Goal: Use online tool/utility: Utilize a website feature to perform a specific function

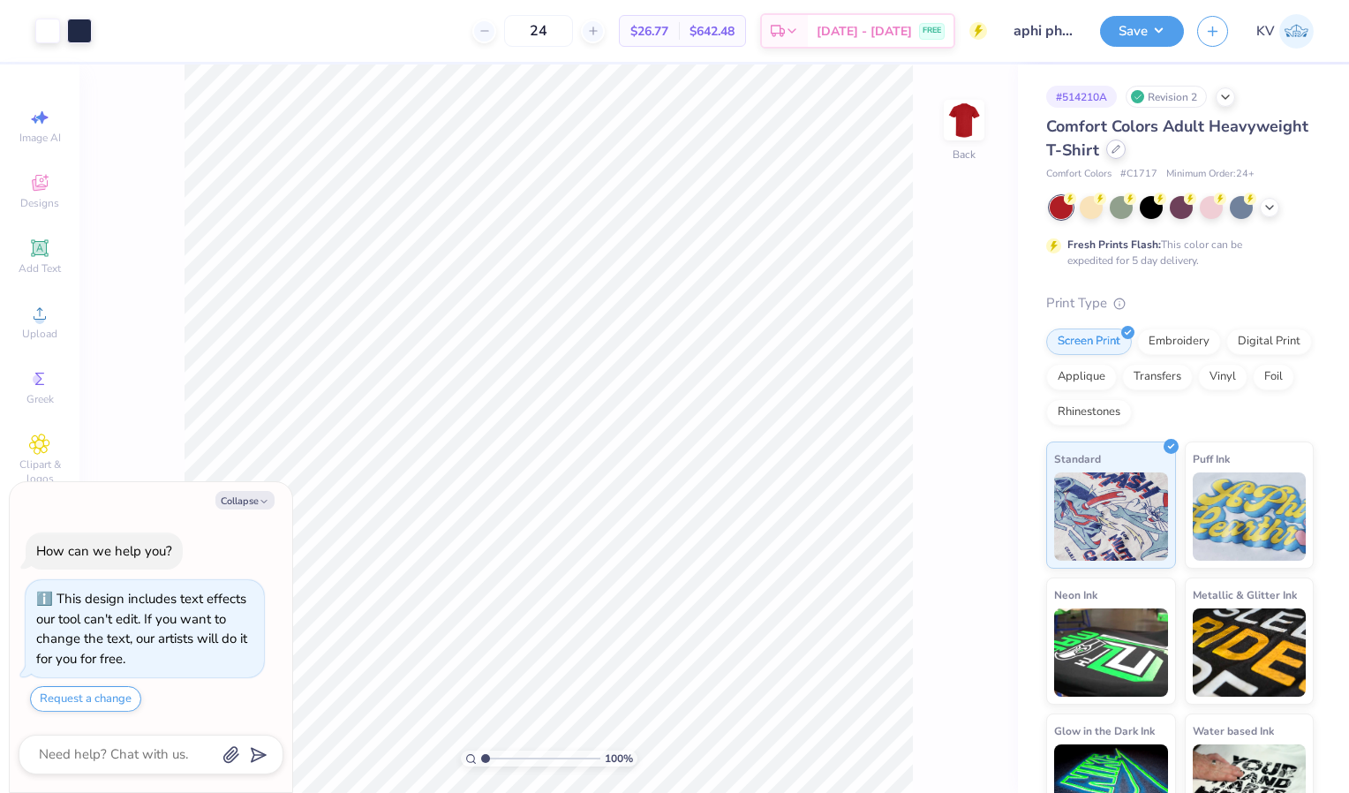
click at [1125, 154] on div at bounding box center [1115, 148] width 19 height 19
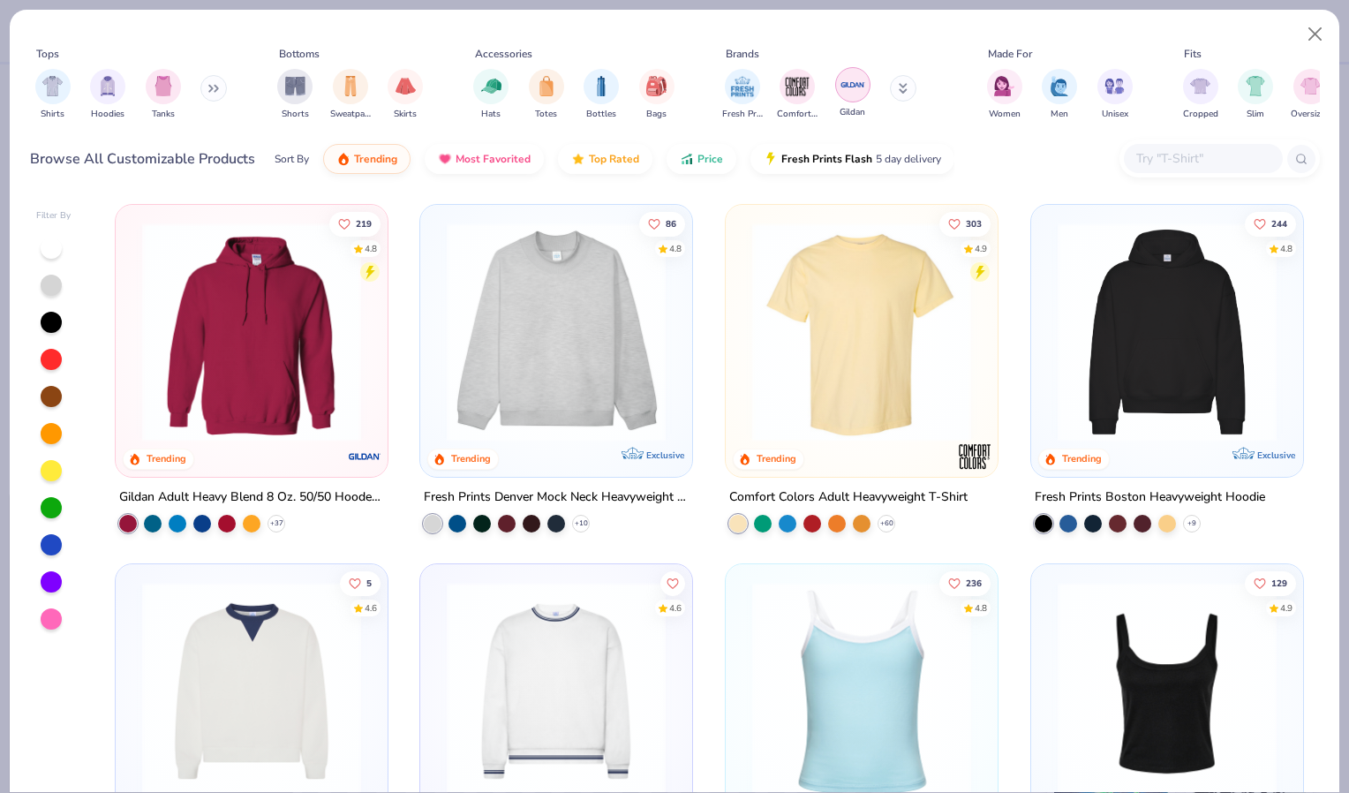
click at [845, 94] on img "filter for Gildan" at bounding box center [852, 84] width 26 height 26
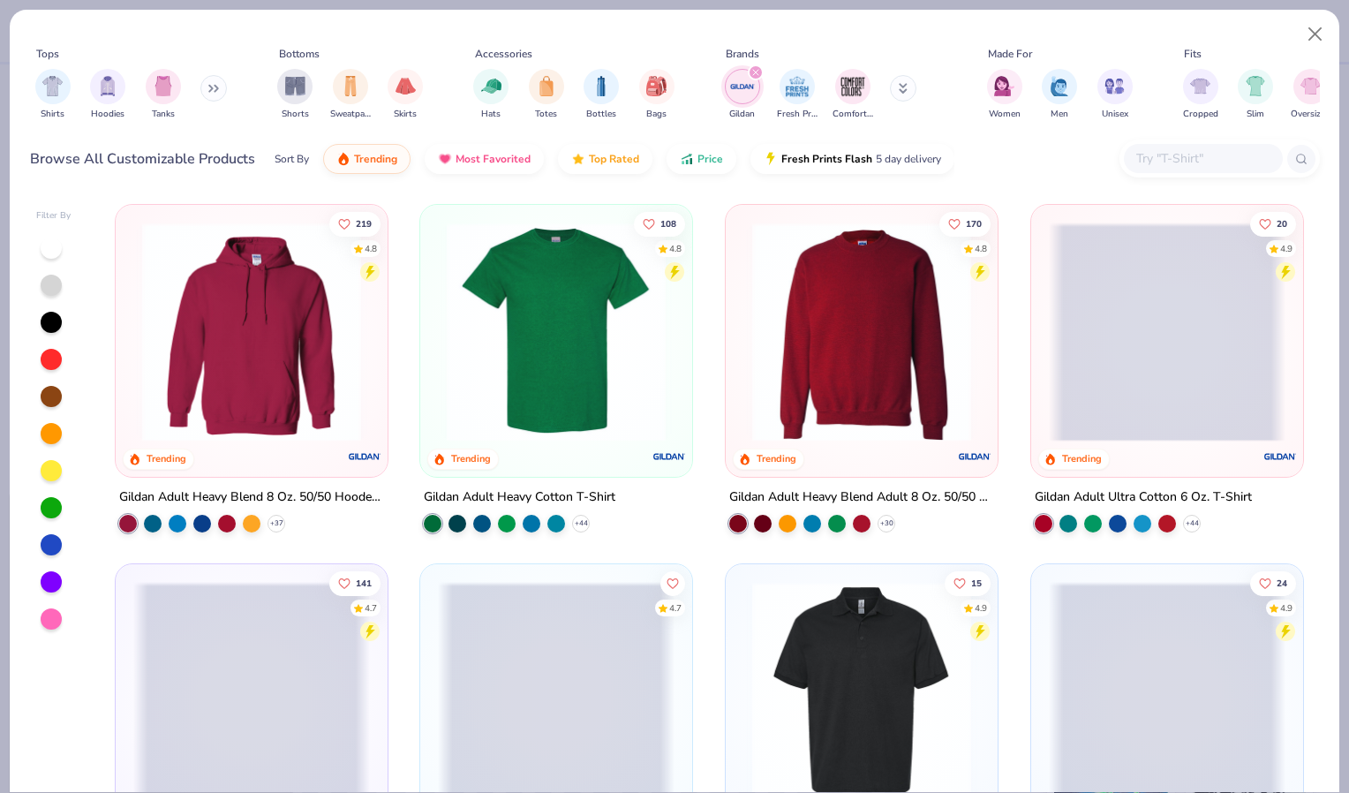
click at [494, 337] on img at bounding box center [556, 331] width 237 height 219
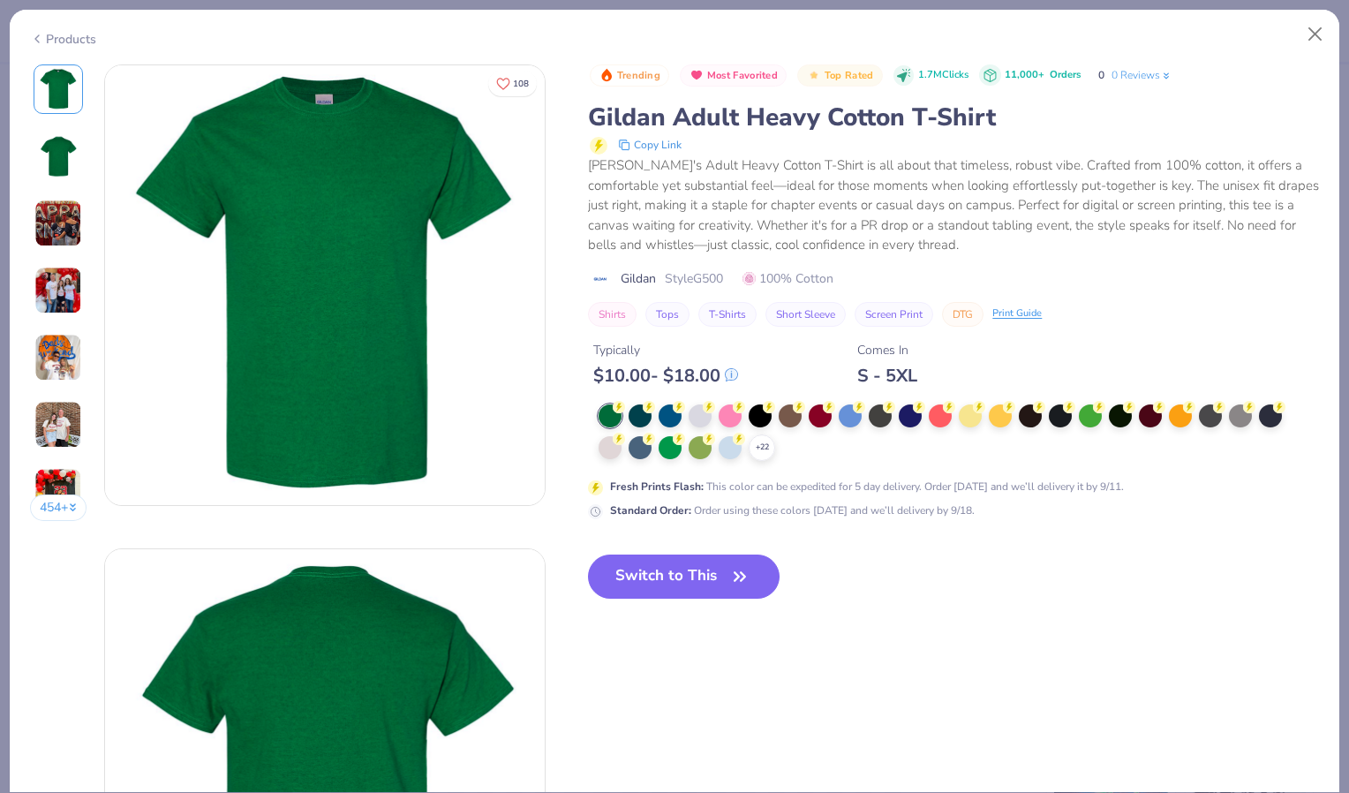
click at [823, 420] on div at bounding box center [819, 415] width 23 height 23
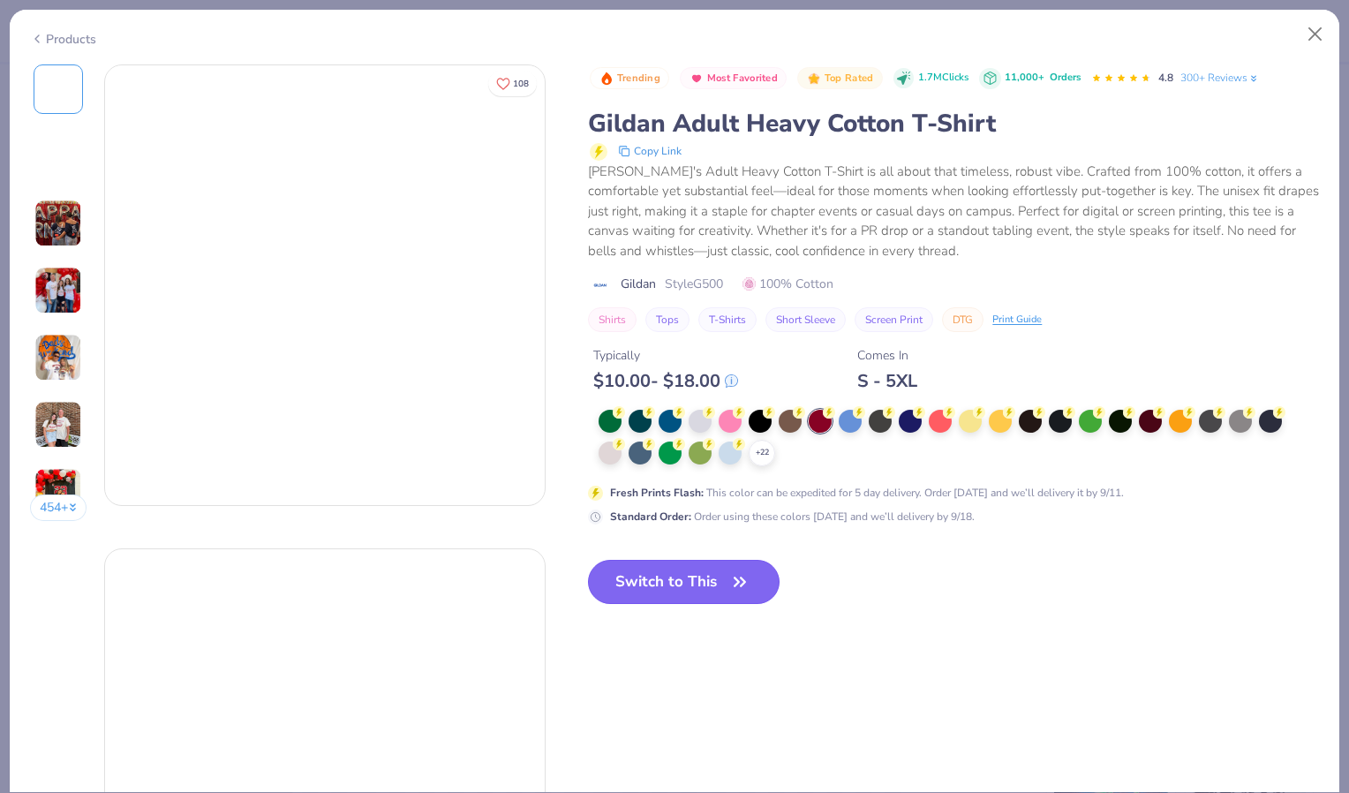
click at [710, 576] on button "Switch to This" at bounding box center [684, 582] width 192 height 44
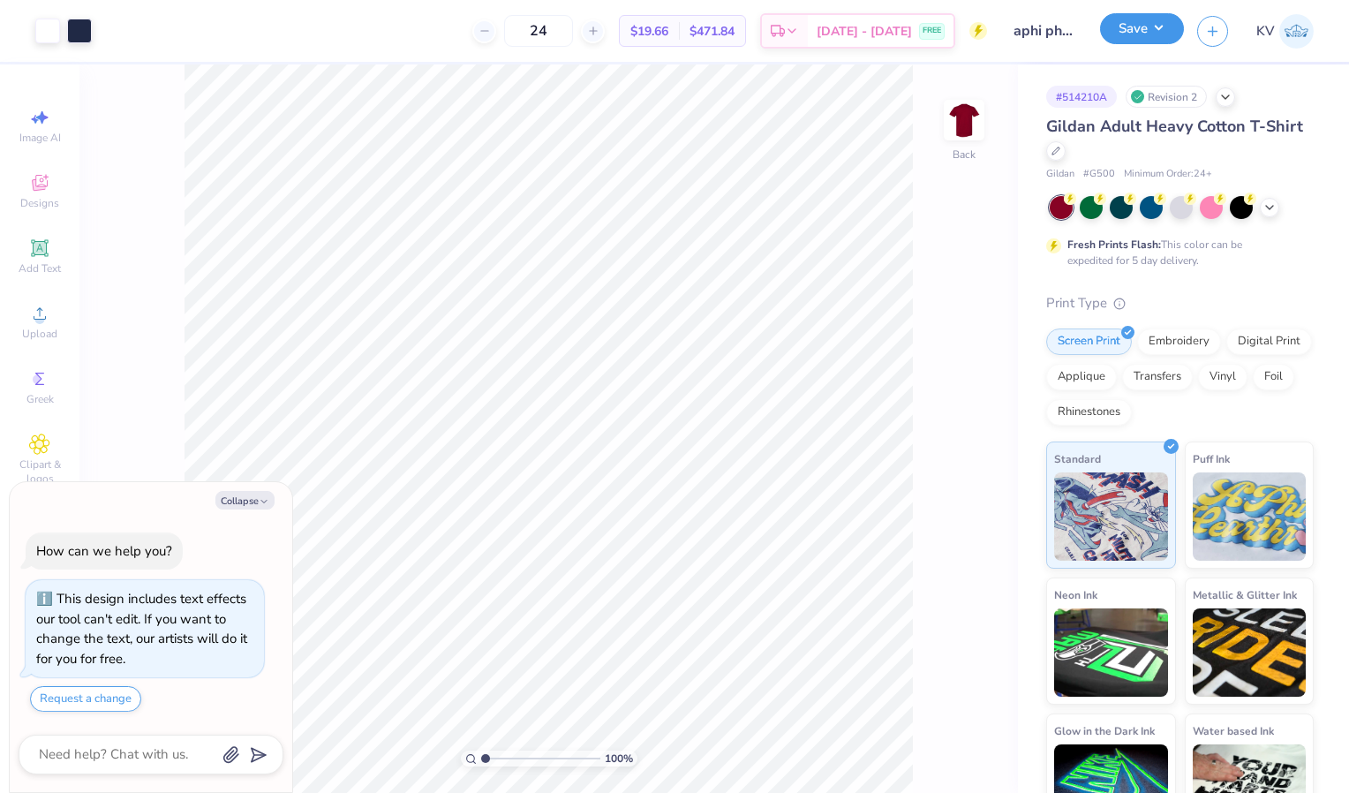
click at [1155, 31] on button "Save" at bounding box center [1142, 28] width 84 height 31
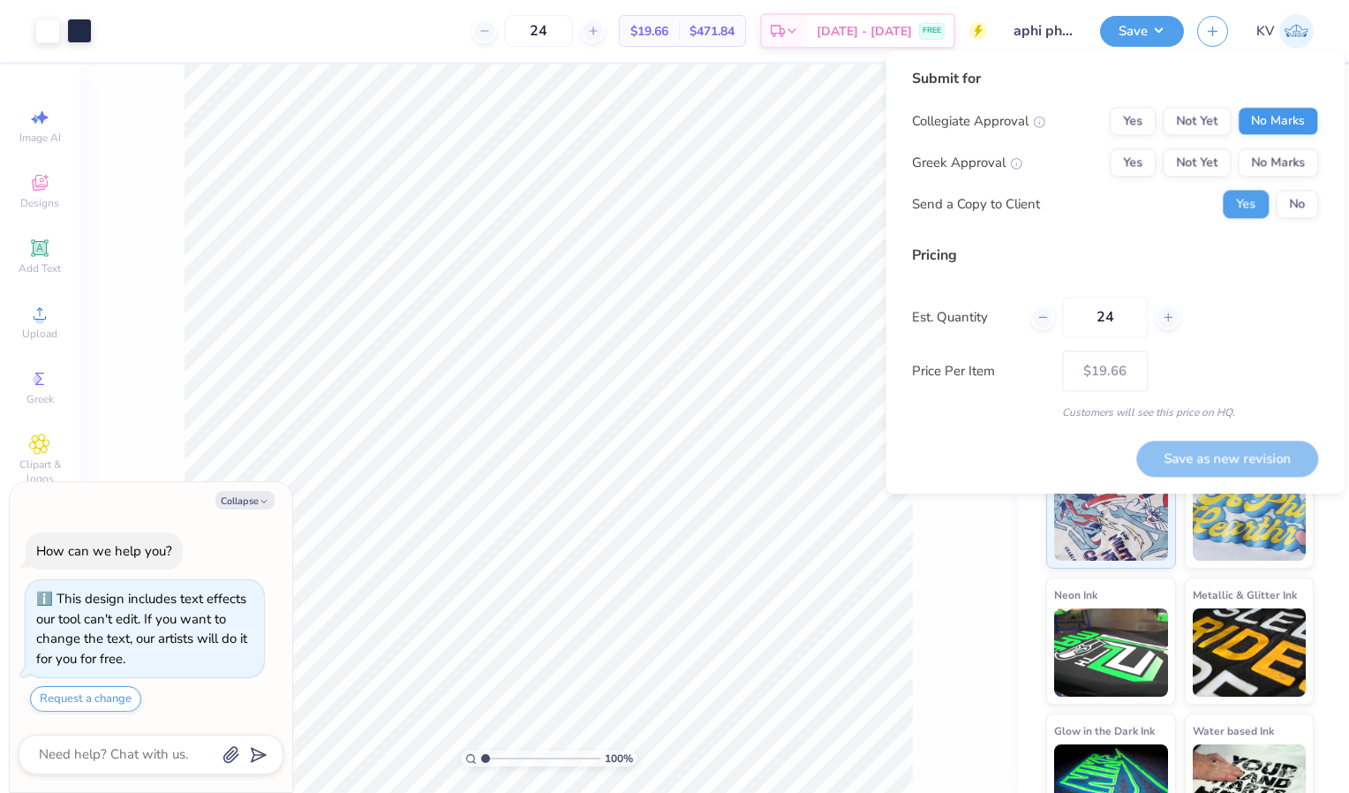
click at [1281, 111] on button "No Marks" at bounding box center [1277, 121] width 80 height 28
click at [1273, 154] on button "No Marks" at bounding box center [1277, 162] width 80 height 28
click at [1144, 162] on button "Yes" at bounding box center [1132, 162] width 46 height 28
click at [1290, 199] on button "No" at bounding box center [1296, 204] width 42 height 28
type textarea "x"
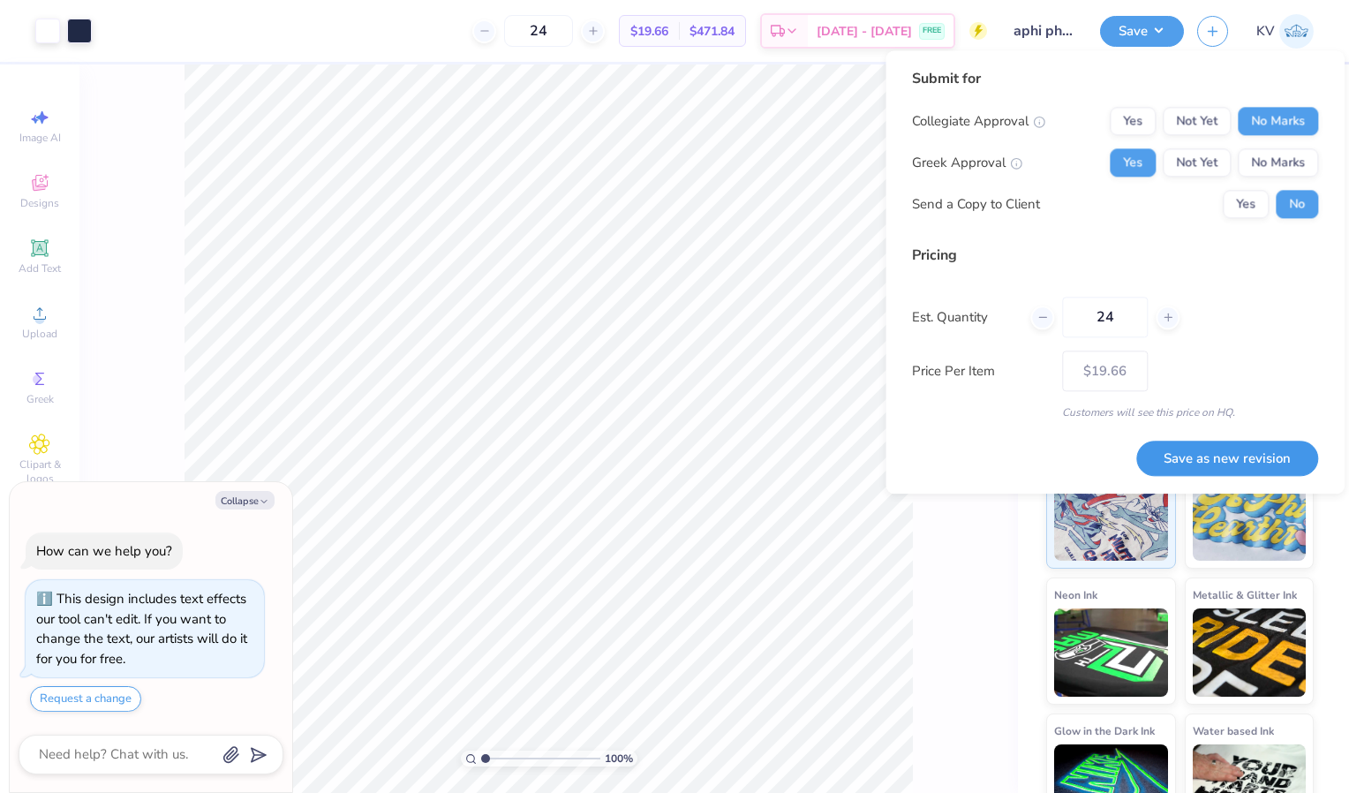
click at [1217, 463] on button "Save as new revision" at bounding box center [1227, 458] width 182 height 36
type input "$19.66"
click at [1217, 463] on div "Saving..." at bounding box center [1249, 458] width 137 height 36
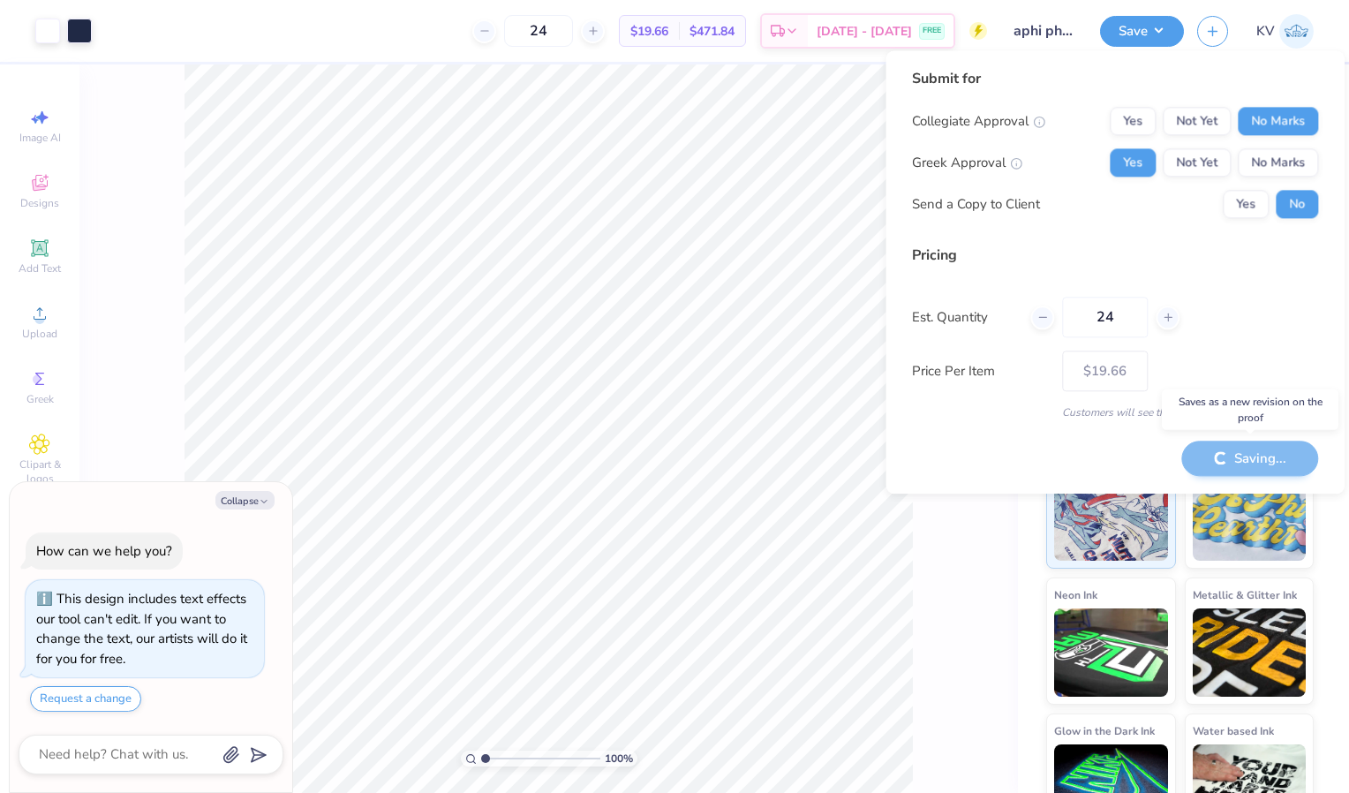
click at [1217, 463] on div "Saving..." at bounding box center [1249, 458] width 137 height 36
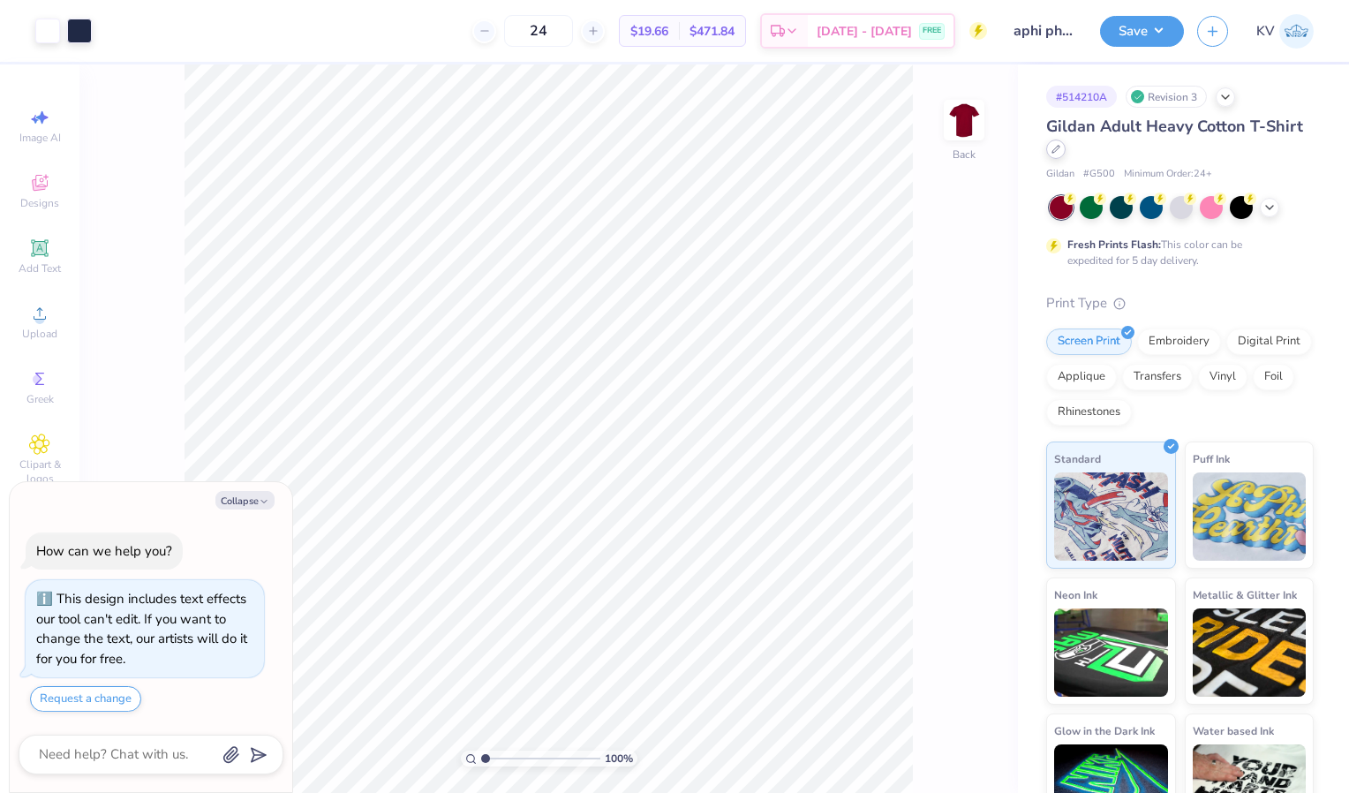
click at [1060, 150] on icon at bounding box center [1055, 149] width 9 height 9
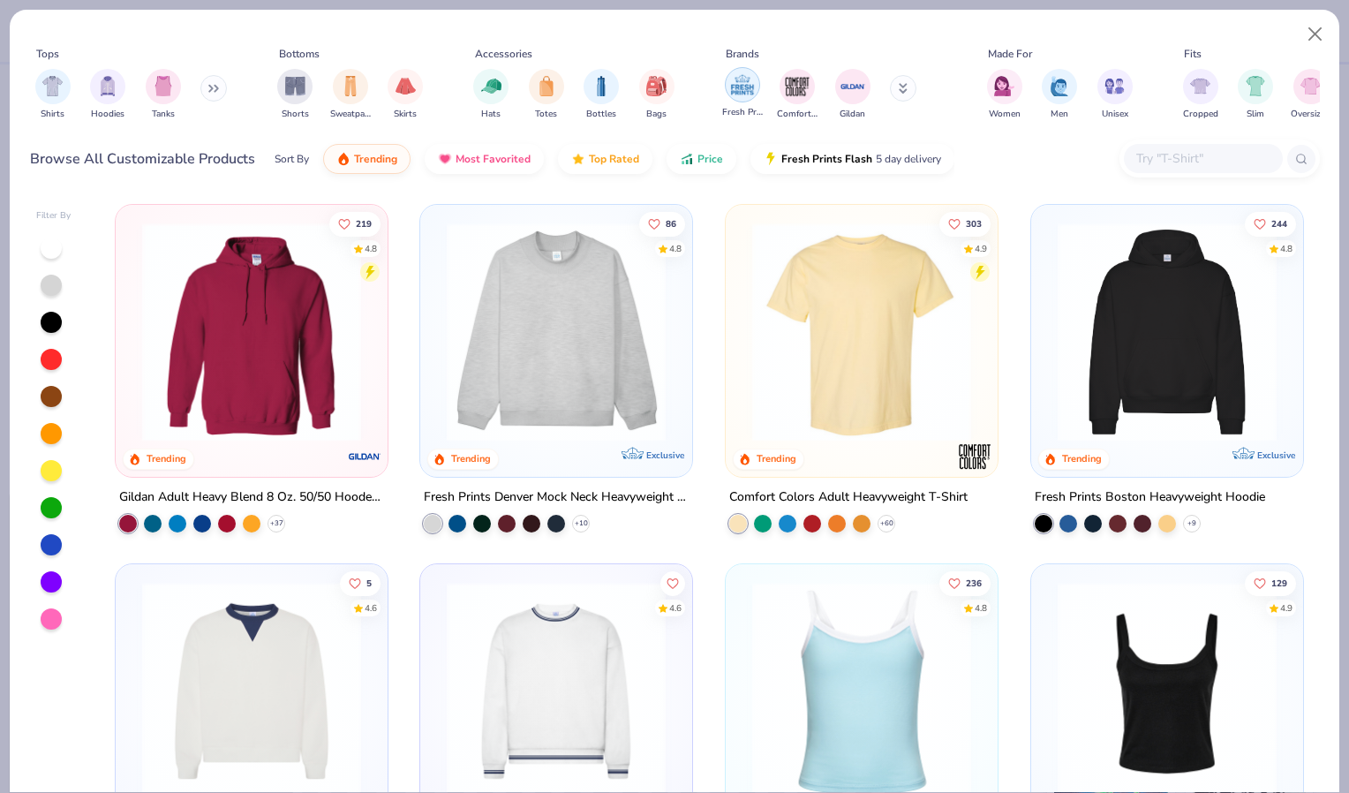
click at [738, 78] on img "filter for Fresh Prints" at bounding box center [742, 84] width 26 height 26
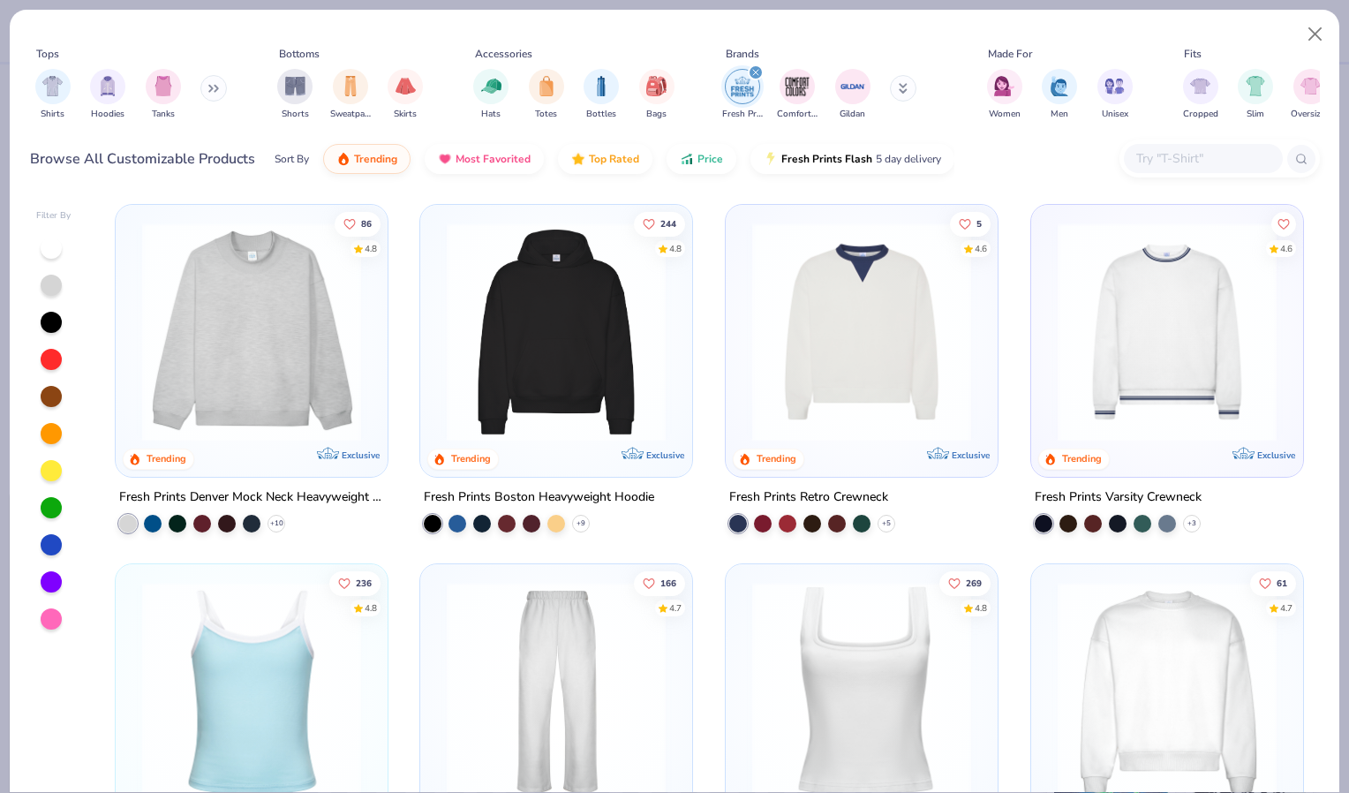
click at [353, 183] on div "Sort By Trending Most Favorited Top Rated Price Fresh Prints Flash 5 day delive…" at bounding box center [614, 158] width 680 height 49
click at [159, 97] on div "filter for Tanks" at bounding box center [163, 84] width 35 height 35
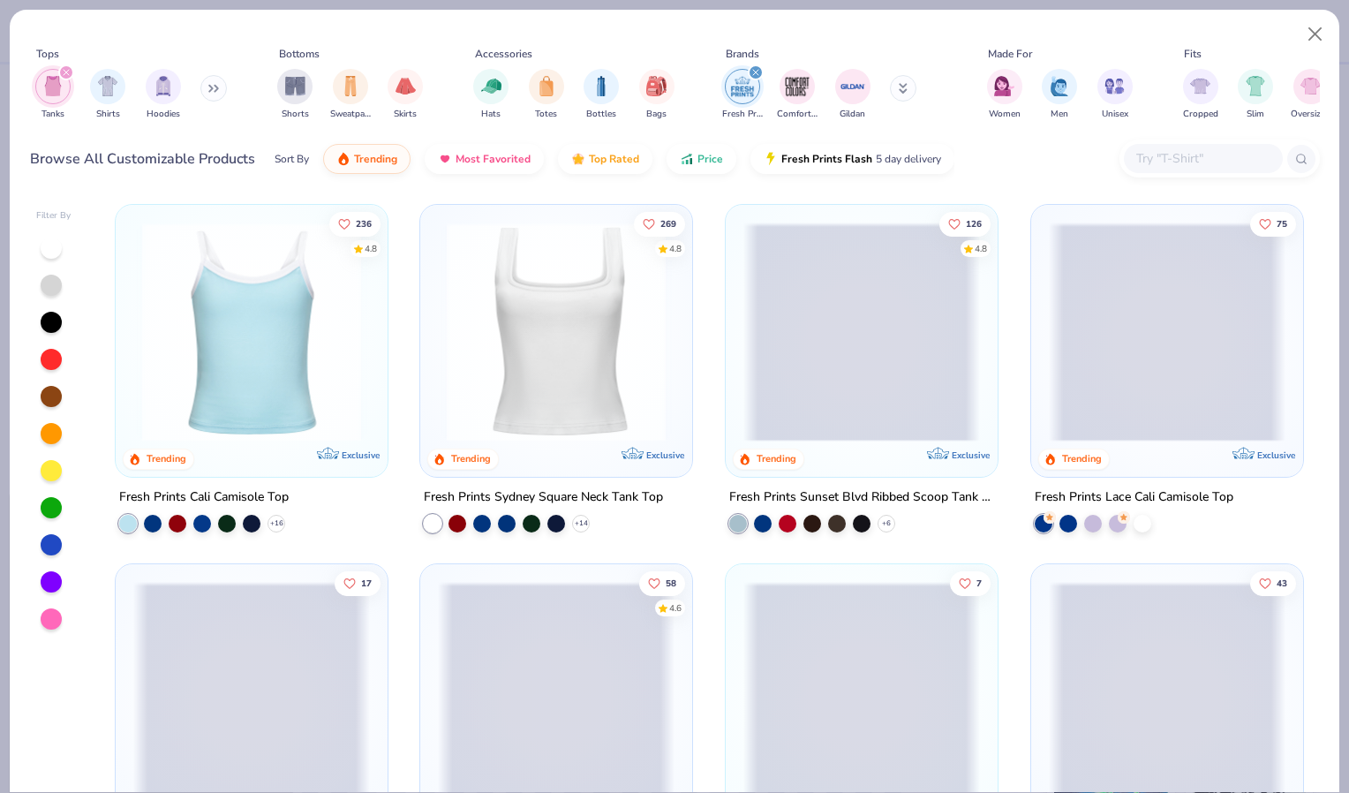
click at [547, 351] on img at bounding box center [556, 331] width 237 height 219
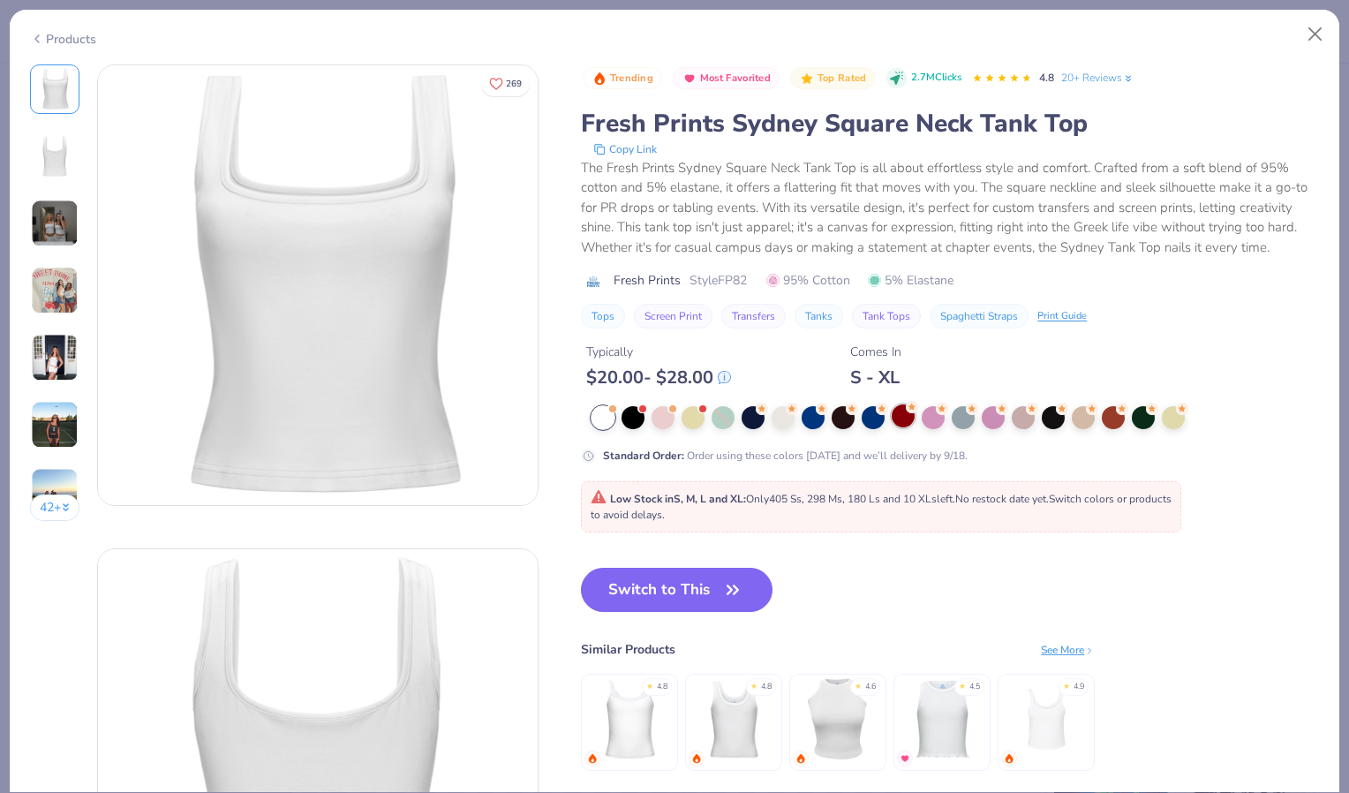
click at [904, 427] on div at bounding box center [902, 415] width 23 height 23
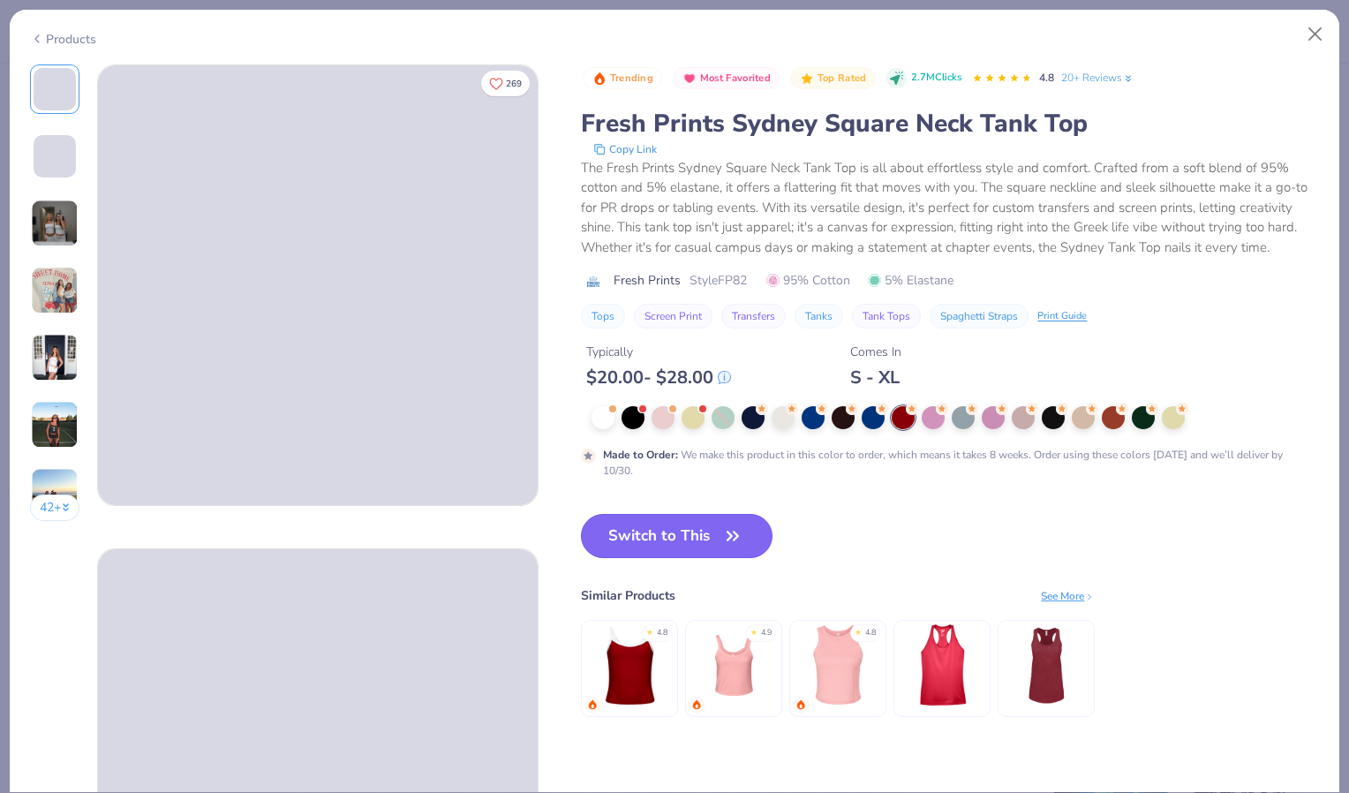
click at [708, 545] on button "Switch to This" at bounding box center [677, 536] width 192 height 44
type textarea "x"
type input "50"
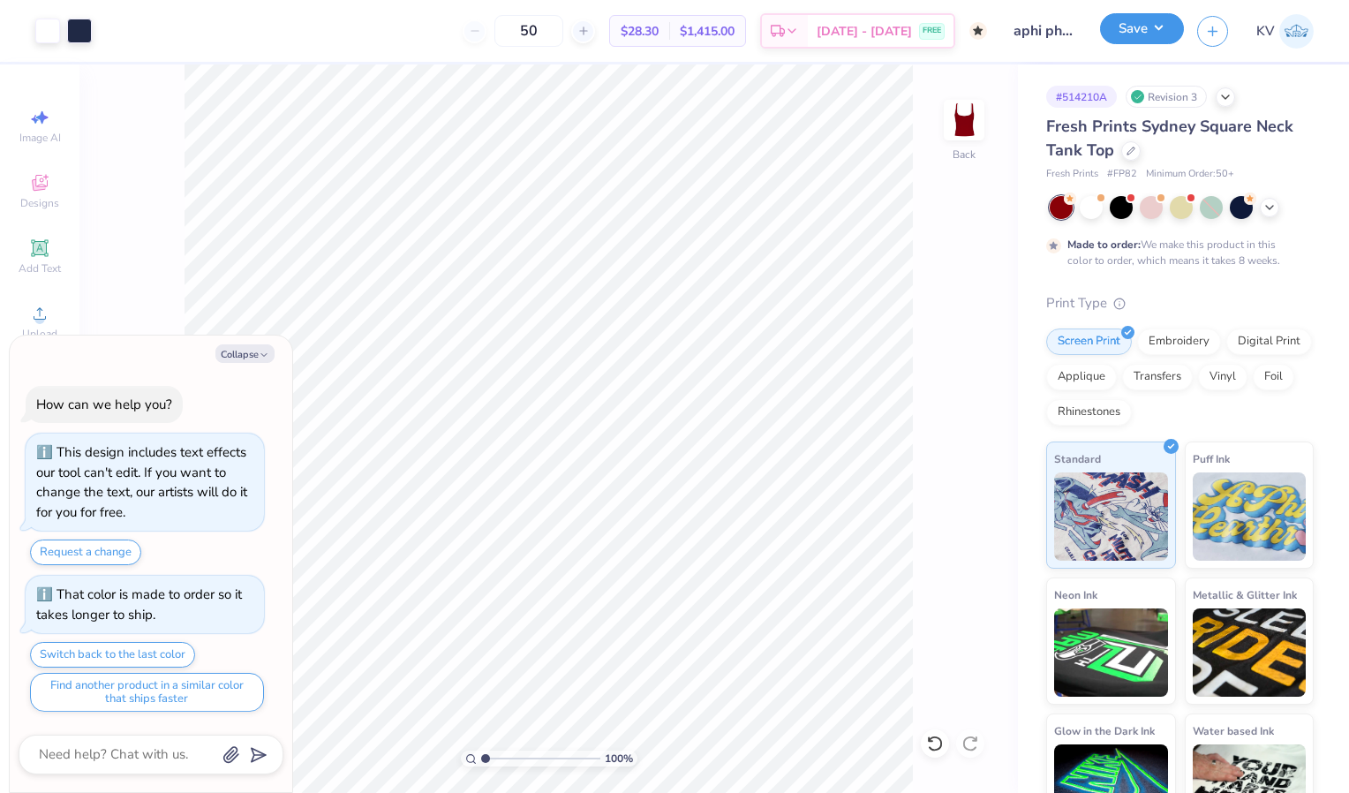
click at [1157, 27] on button "Save" at bounding box center [1142, 28] width 84 height 31
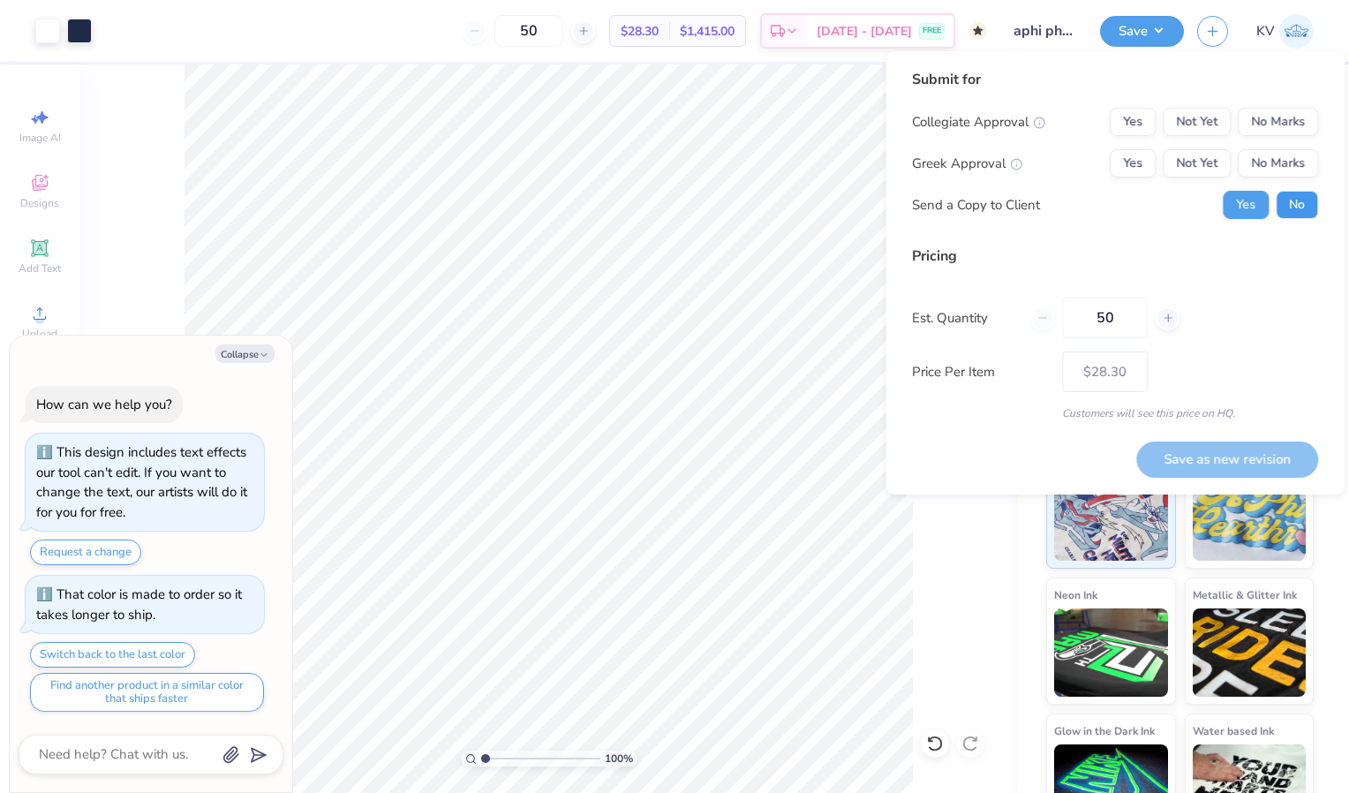
click at [1296, 199] on button "No" at bounding box center [1296, 205] width 42 height 28
type textarea "x"
click at [1259, 117] on button "No Marks" at bounding box center [1277, 122] width 80 height 28
click at [1146, 160] on button "Yes" at bounding box center [1132, 163] width 46 height 28
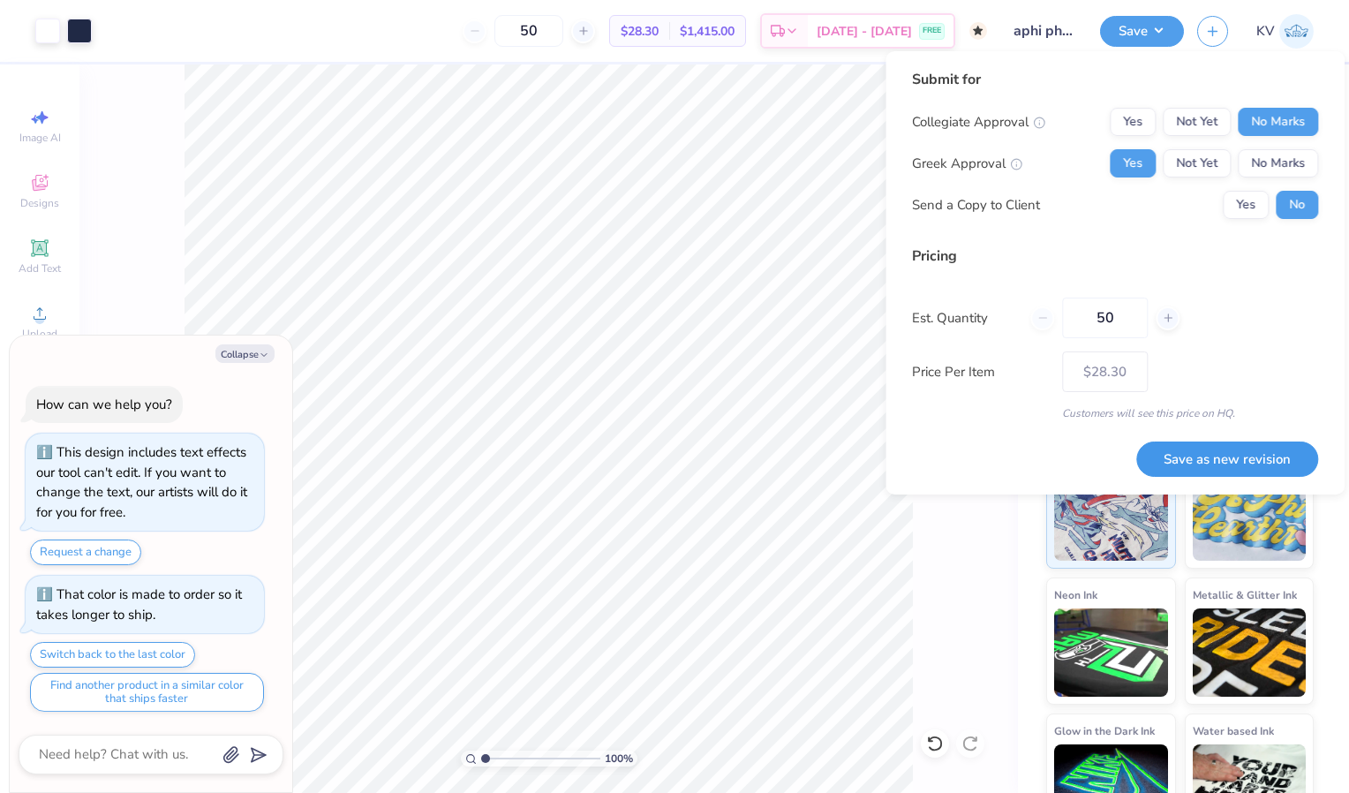
click at [1204, 451] on button "Save as new revision" at bounding box center [1227, 459] width 182 height 36
type input "$28.30"
type textarea "x"
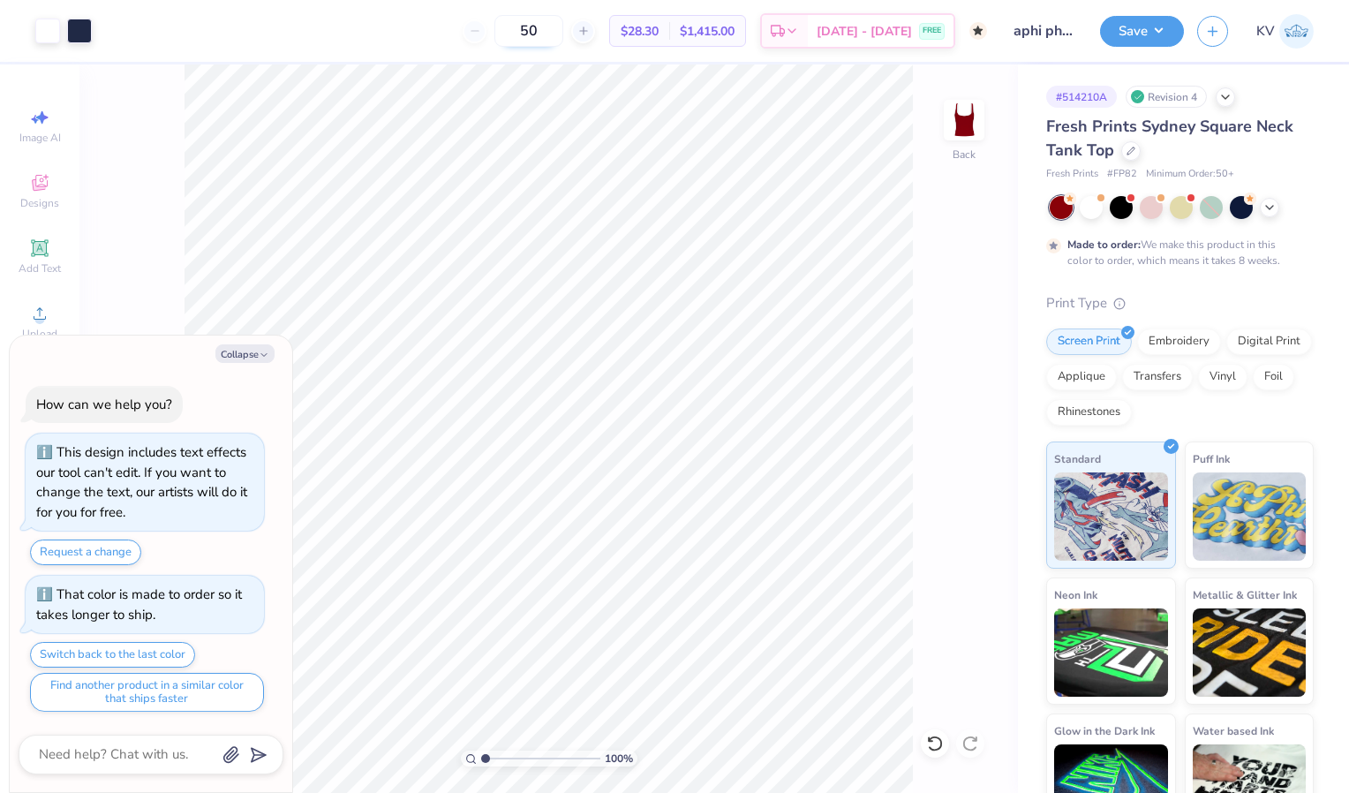
click at [563, 27] on input "50" at bounding box center [528, 31] width 69 height 32
type input "5"
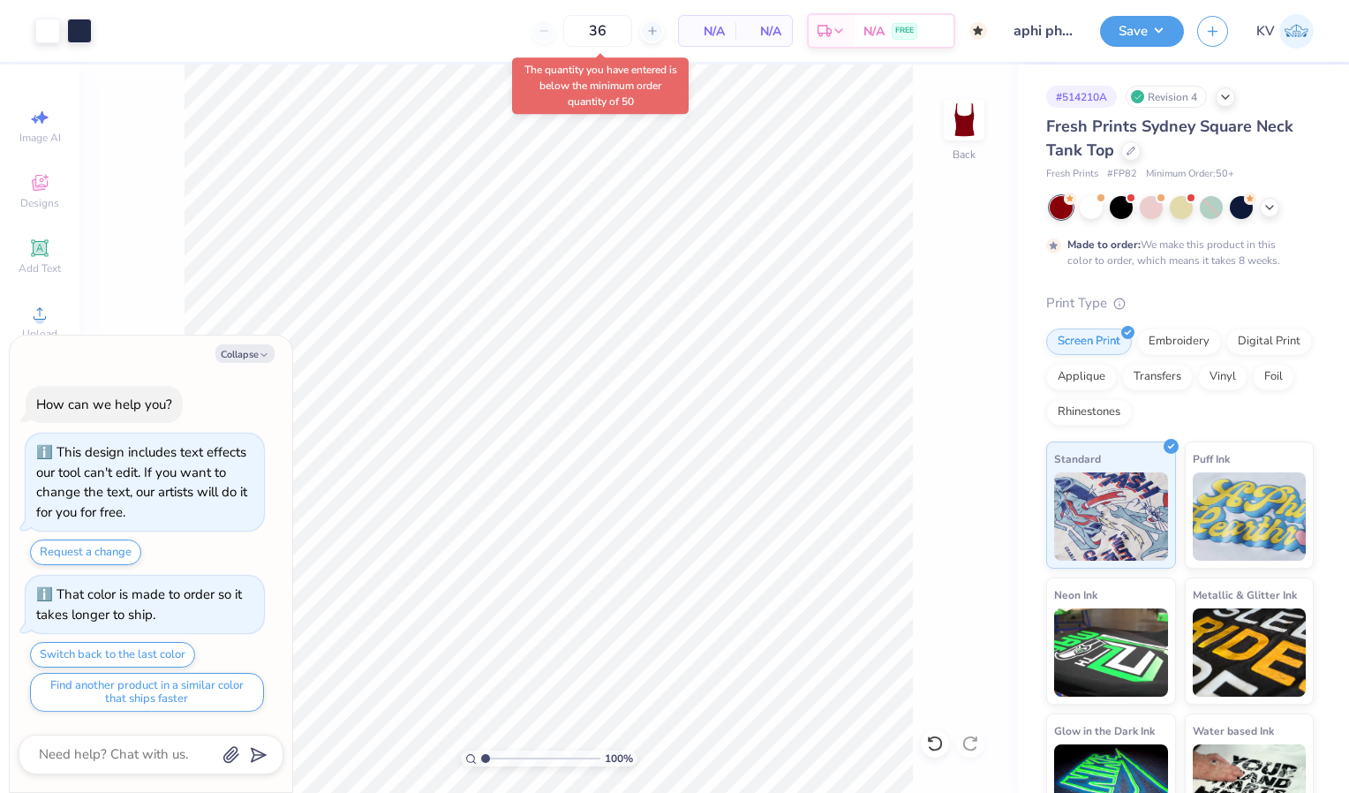
type input "50"
